Goal: Entertainment & Leisure: Consume media (video, audio)

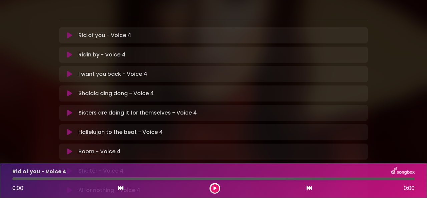
scroll to position [167, 0]
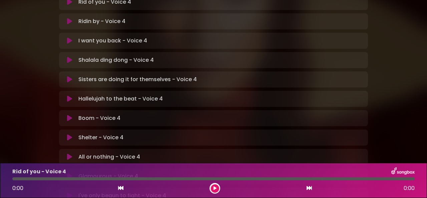
click at [70, 115] on icon at bounding box center [69, 118] width 5 height 7
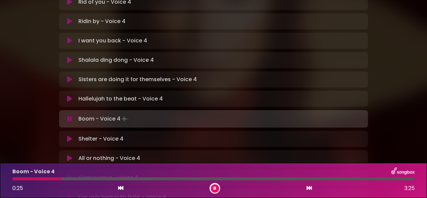
drag, startPoint x: 83, startPoint y: 177, endPoint x: 60, endPoint y: 177, distance: 23.0
click at [61, 177] on div at bounding box center [37, 178] width 50 height 3
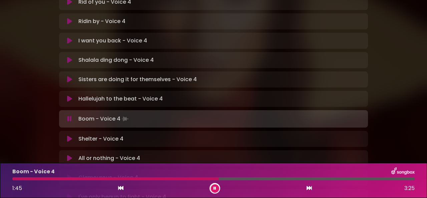
click at [214, 186] on icon at bounding box center [214, 188] width 3 height 4
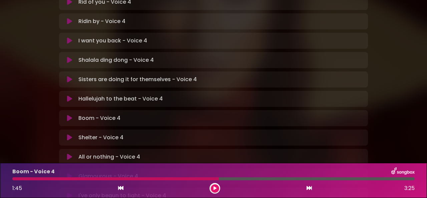
click at [215, 188] on button at bounding box center [215, 188] width 8 height 8
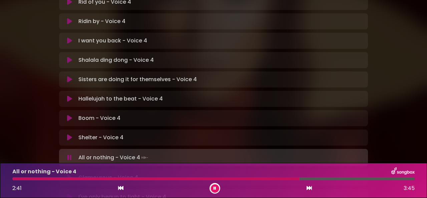
click at [211, 188] on button at bounding box center [215, 188] width 8 height 8
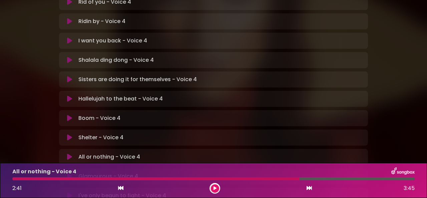
drag, startPoint x: 298, startPoint y: 179, endPoint x: 283, endPoint y: 178, distance: 15.4
click at [283, 178] on div at bounding box center [155, 178] width 287 height 3
click at [213, 186] on icon at bounding box center [214, 188] width 3 height 4
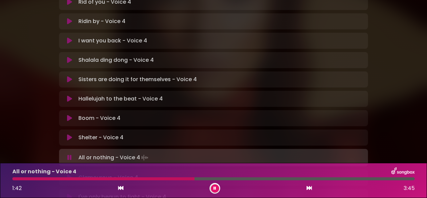
drag, startPoint x: 284, startPoint y: 178, endPoint x: 194, endPoint y: 180, distance: 90.4
click at [194, 180] on div "All or nothing - Voice 4 1:42 3:45" at bounding box center [213, 180] width 410 height 26
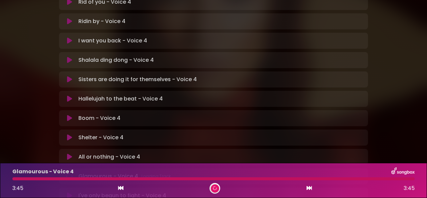
click at [104, 114] on p "Boom - Voice 4 Loading Track..." at bounding box center [99, 118] width 42 height 8
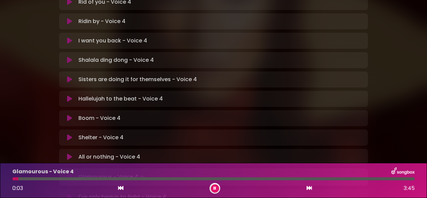
click at [103, 114] on p "Boom - Voice 4 Loading Track..." at bounding box center [99, 118] width 42 height 8
click at [70, 115] on icon at bounding box center [69, 118] width 5 height 7
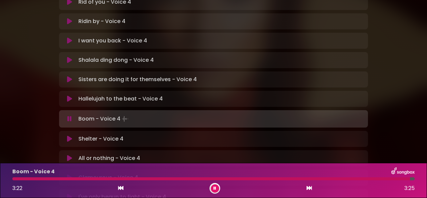
click at [211, 188] on button at bounding box center [215, 188] width 8 height 8
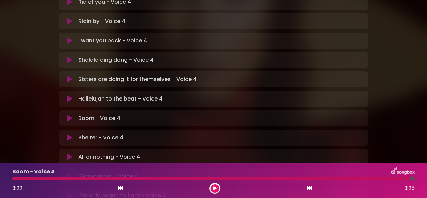
click at [69, 153] on icon at bounding box center [69, 156] width 5 height 7
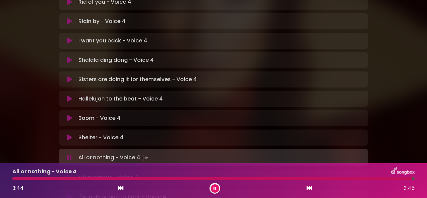
click at [216, 189] on button at bounding box center [215, 188] width 8 height 8
